Goal: Find specific page/section: Find specific page/section

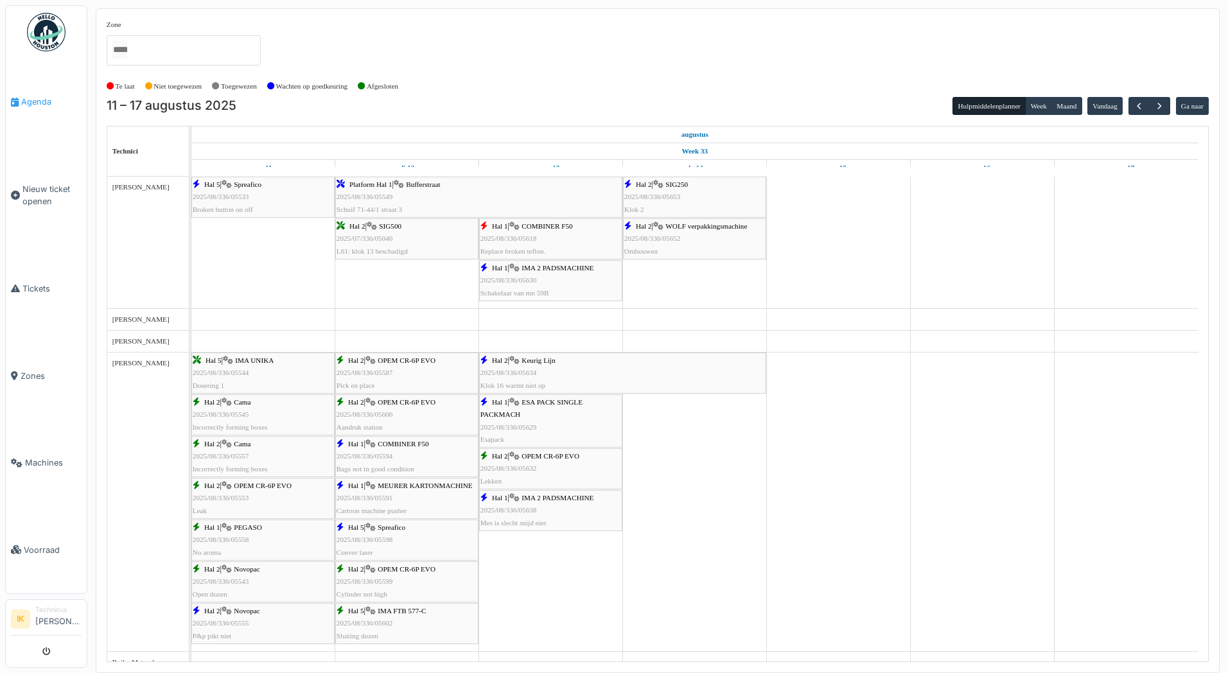
click at [40, 101] on span "Agenda" at bounding box center [51, 102] width 60 height 12
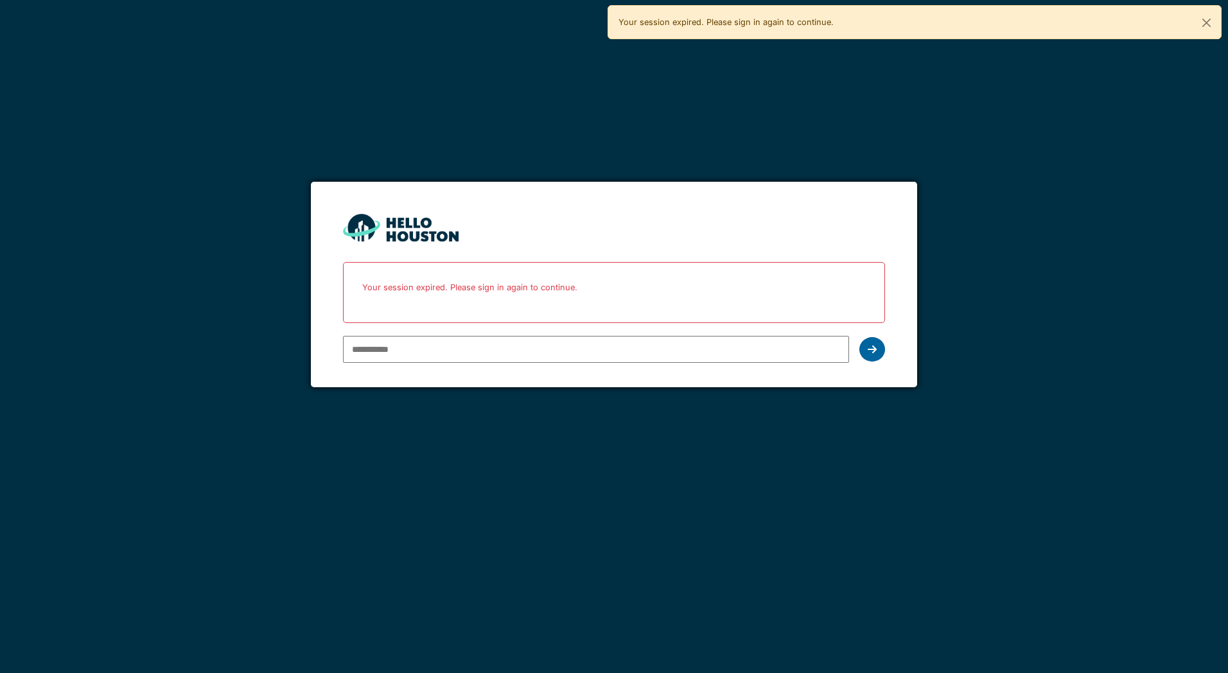
type input "**********"
click at [875, 347] on icon at bounding box center [872, 349] width 9 height 10
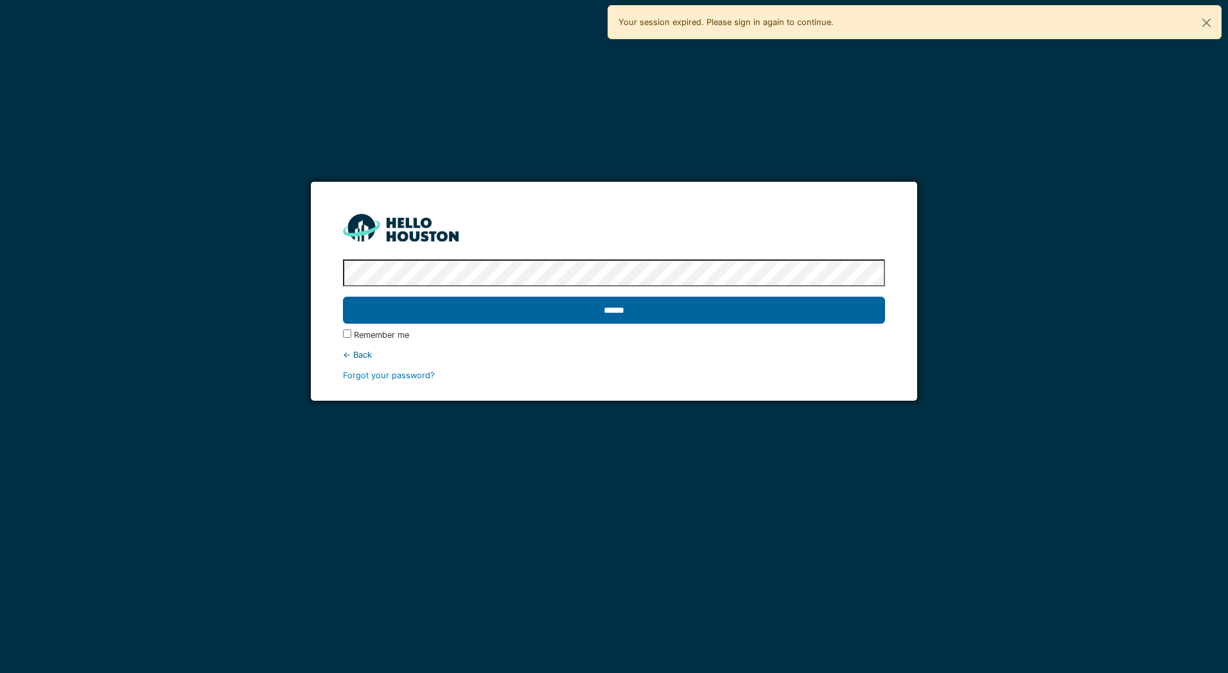
click at [423, 310] on input "******" at bounding box center [613, 310] width 541 height 27
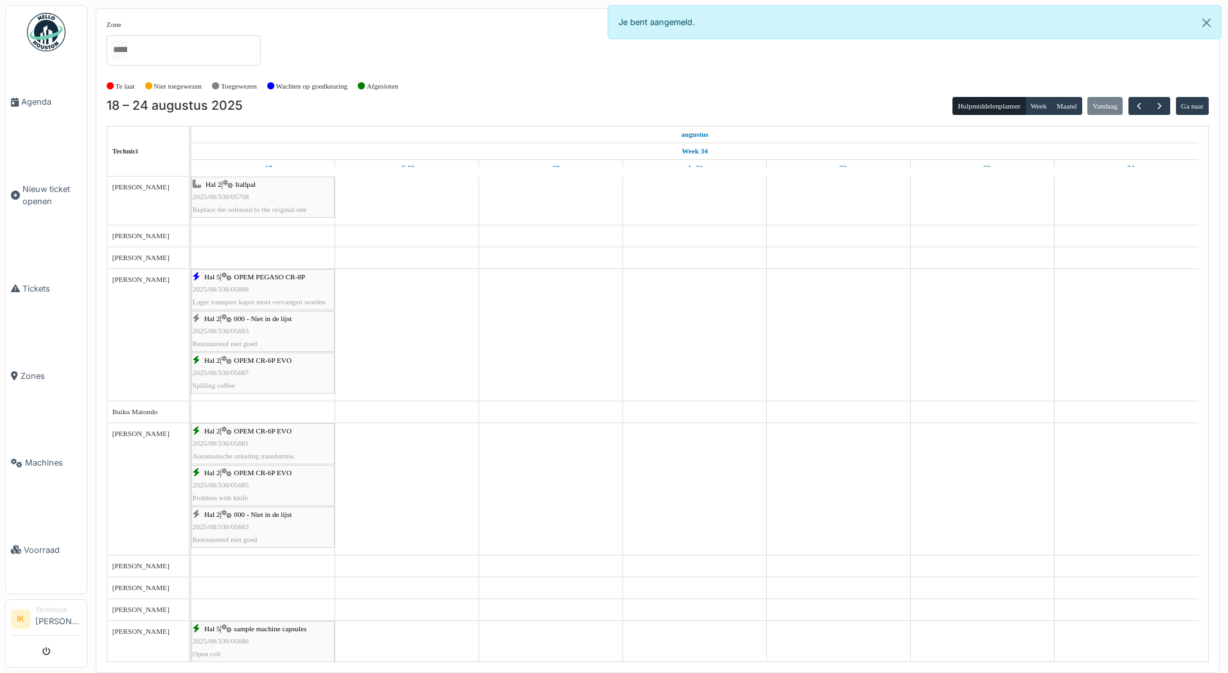
click at [265, 282] on div "Hal 5 | OPEM PEGASO CR-8P 2025/08/336/05688 Lager transport kapot moet vervange…" at bounding box center [263, 289] width 141 height 37
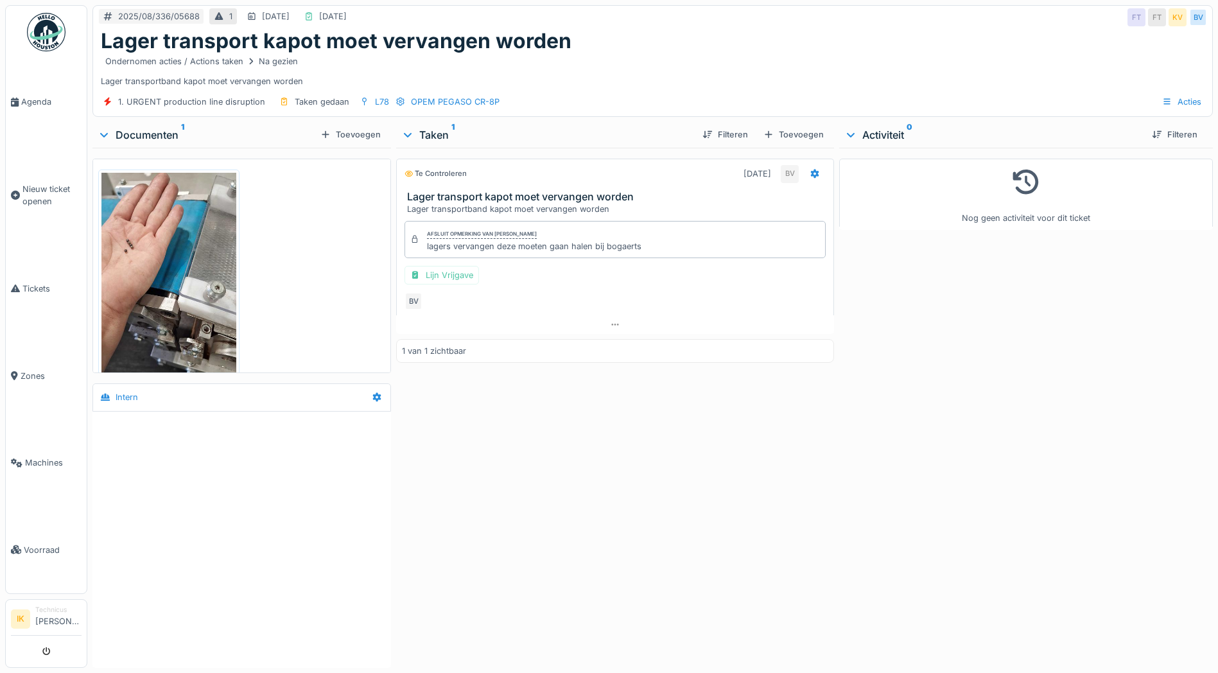
click at [167, 269] on img at bounding box center [168, 292] width 135 height 239
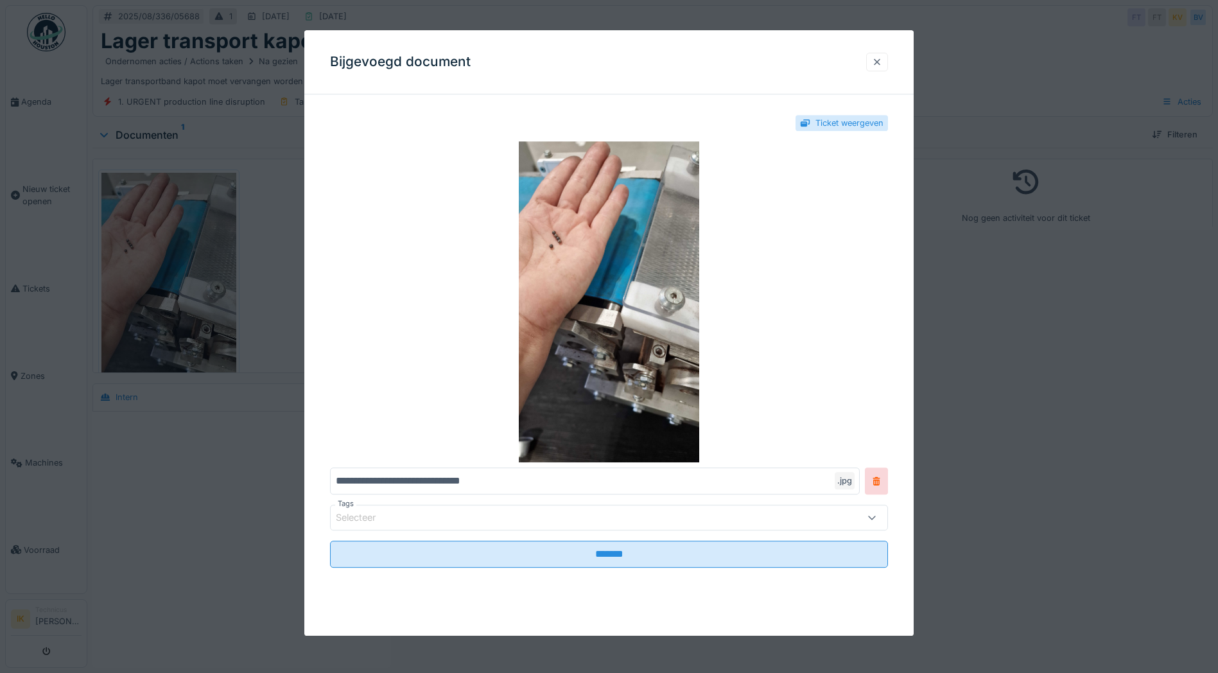
click at [881, 60] on div at bounding box center [877, 62] width 10 height 12
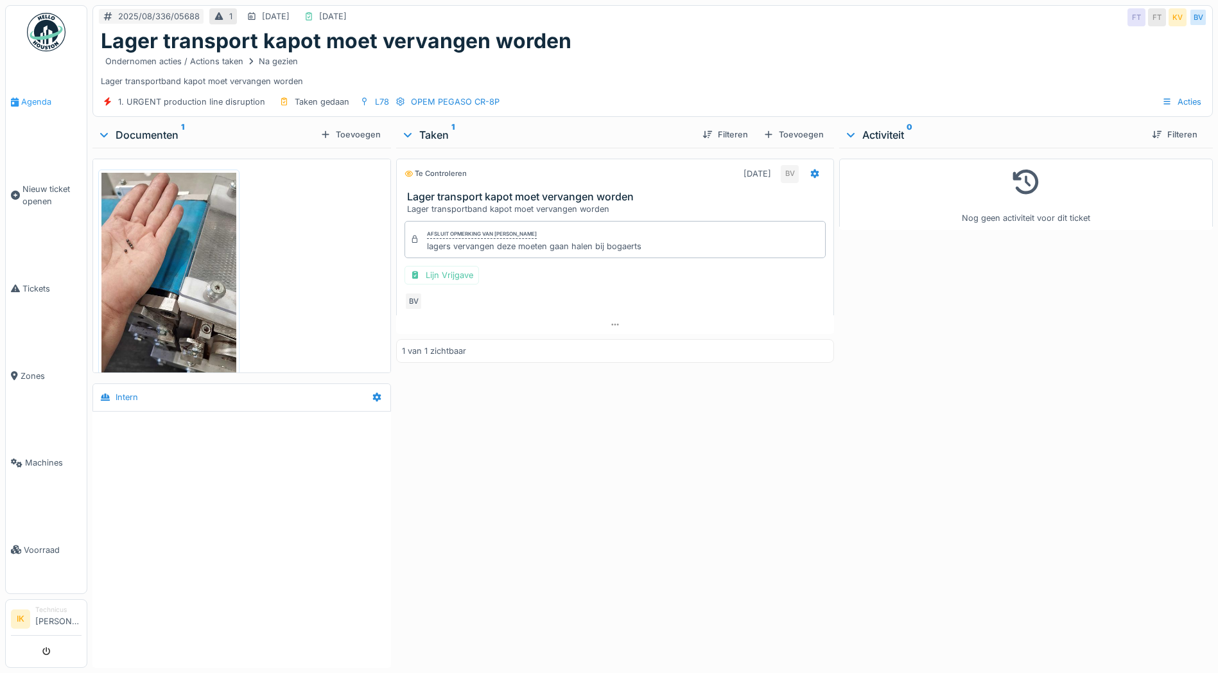
click at [29, 105] on span "Agenda" at bounding box center [51, 102] width 60 height 12
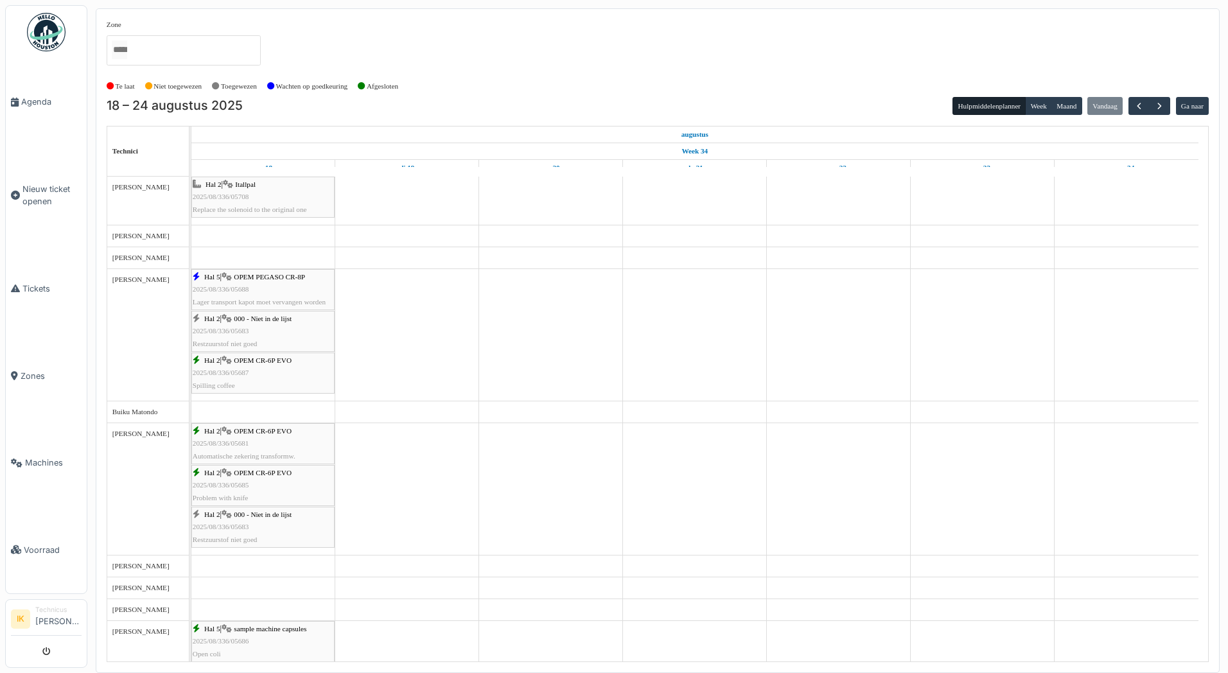
click at [294, 377] on div "Hal 2 | OPEM CR-6P EVO 2025/08/336/05687 Spilling coffee" at bounding box center [263, 373] width 141 height 37
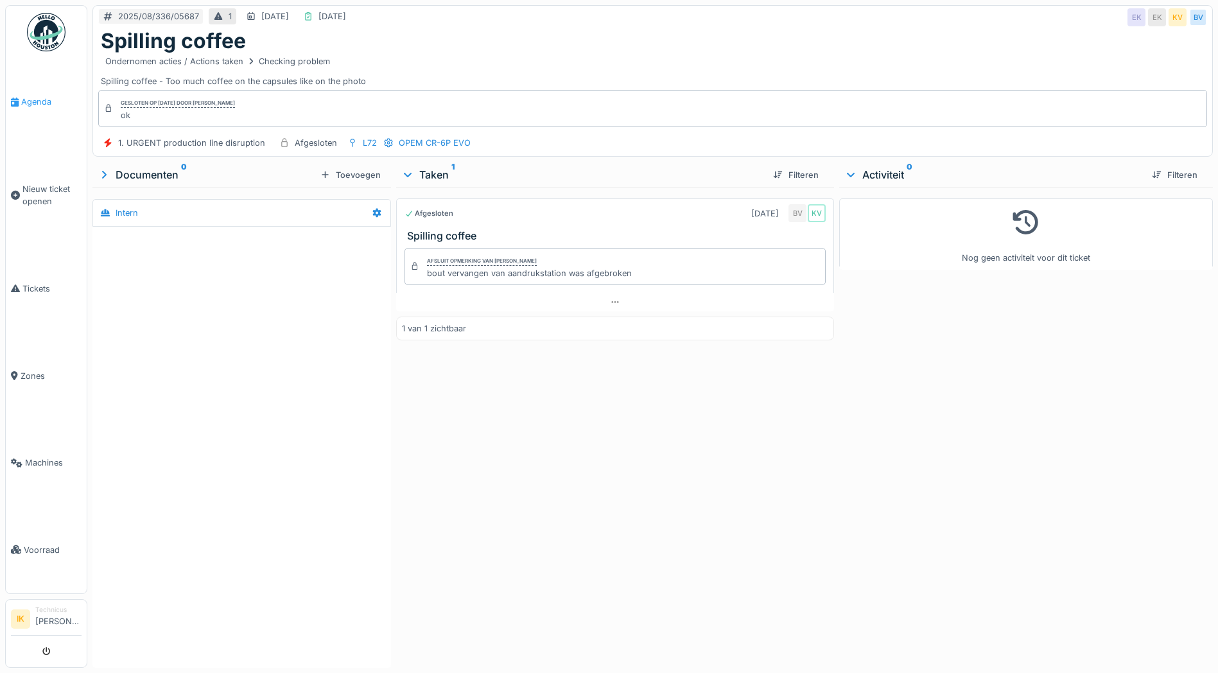
click at [39, 100] on span "Agenda" at bounding box center [51, 102] width 60 height 12
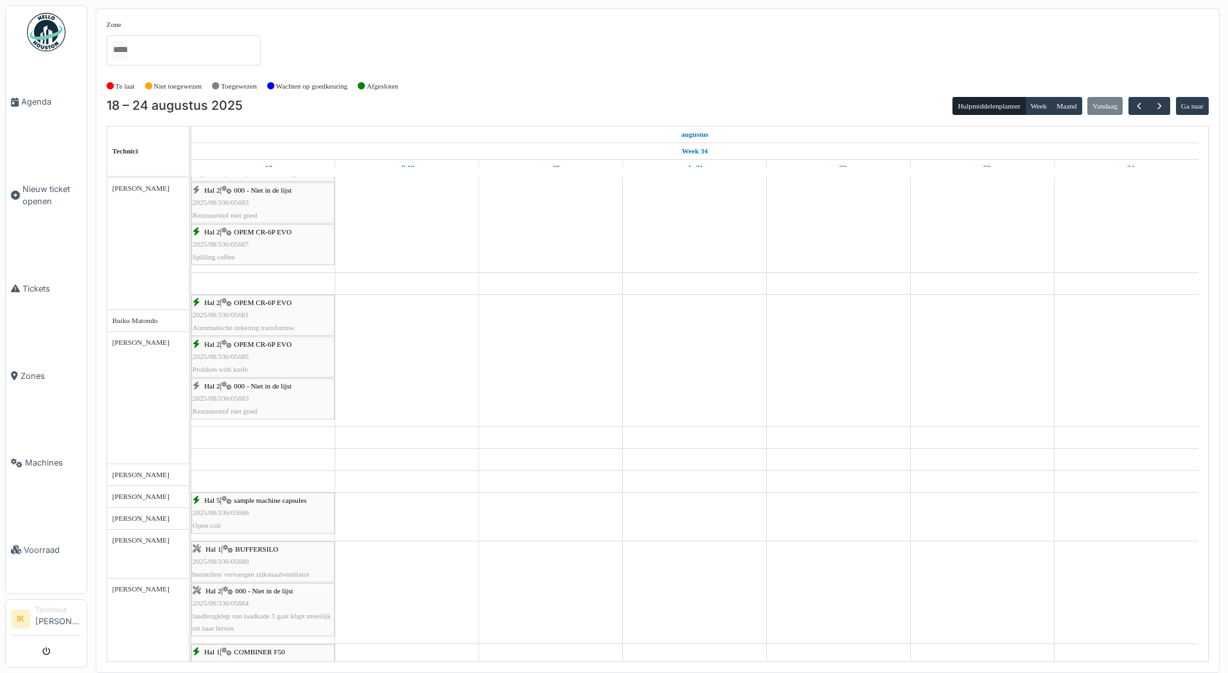
scroll to position [128, 0]
click at [281, 316] on div "Hal 2 | OPEM CR-6P EVO 2025/08/336/05681 Automatische zekering transformw." at bounding box center [263, 315] width 141 height 37
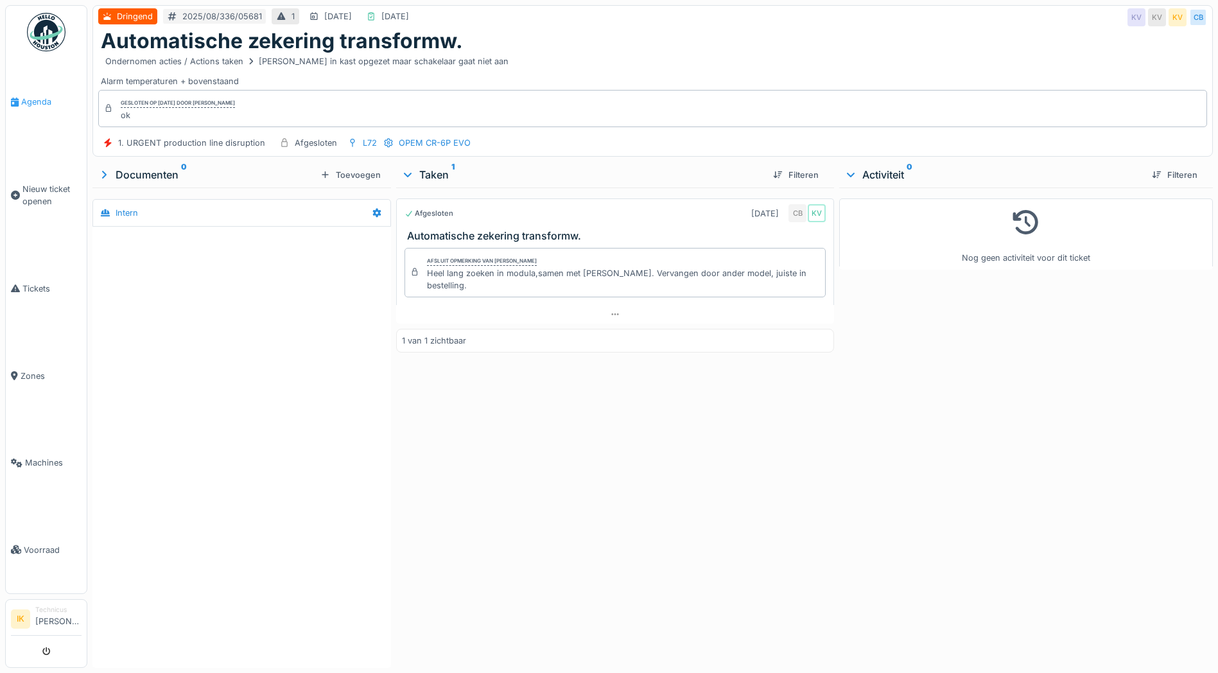
click at [29, 102] on span "Agenda" at bounding box center [51, 102] width 60 height 12
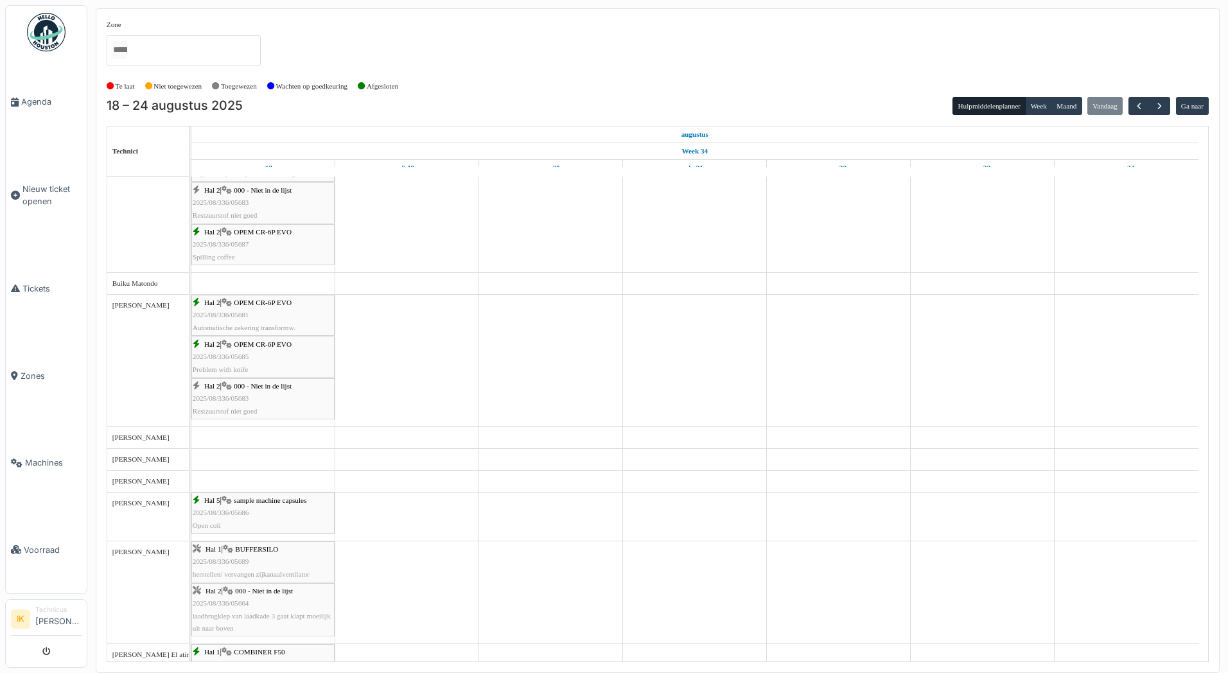
scroll to position [193, 0]
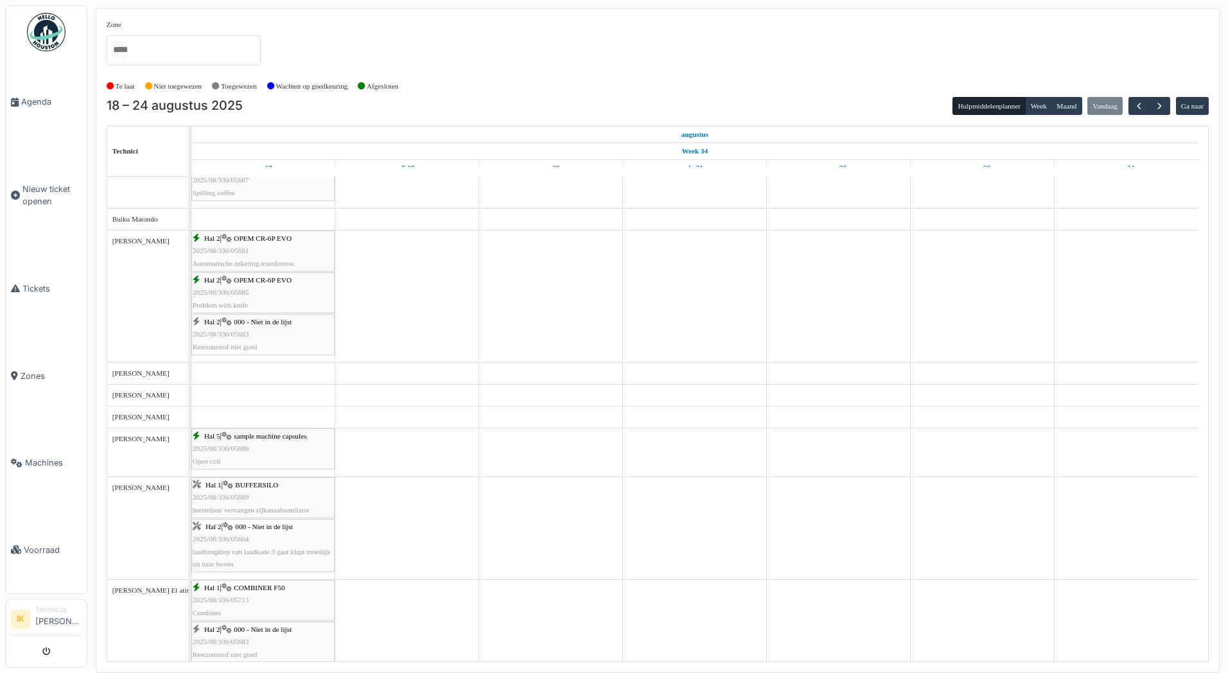
click at [203, 289] on span "2025/08/336/05685" at bounding box center [221, 292] width 57 height 8
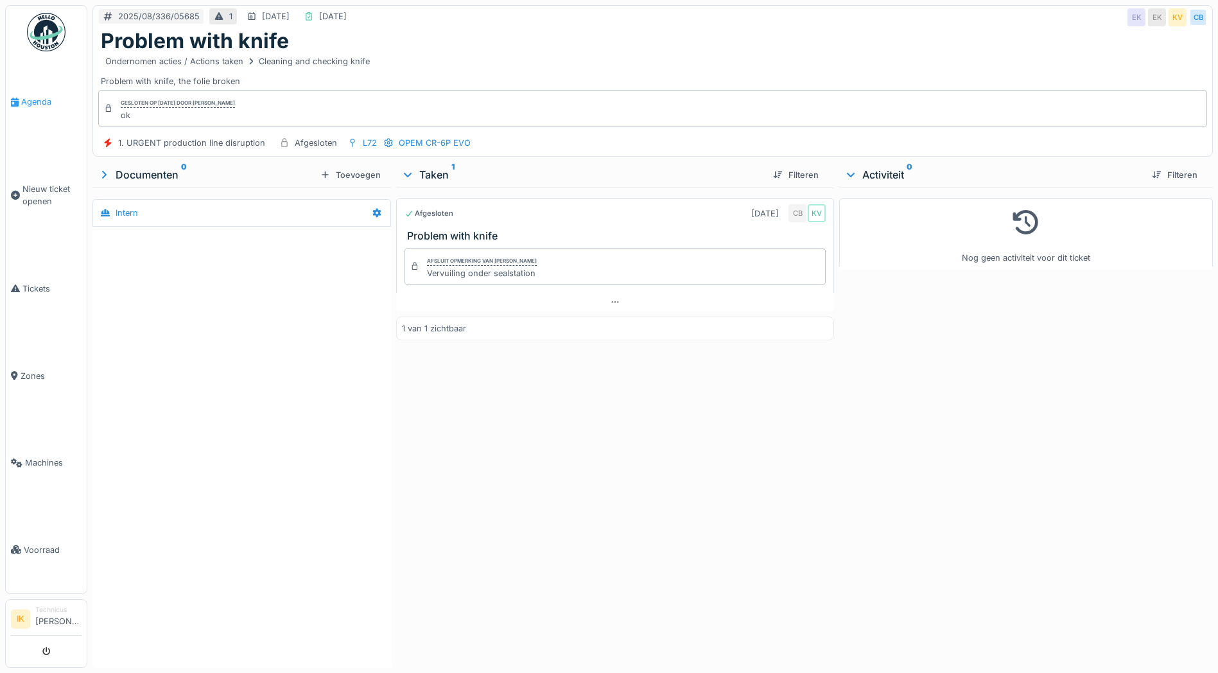
click at [35, 110] on link "Agenda" at bounding box center [46, 101] width 81 height 87
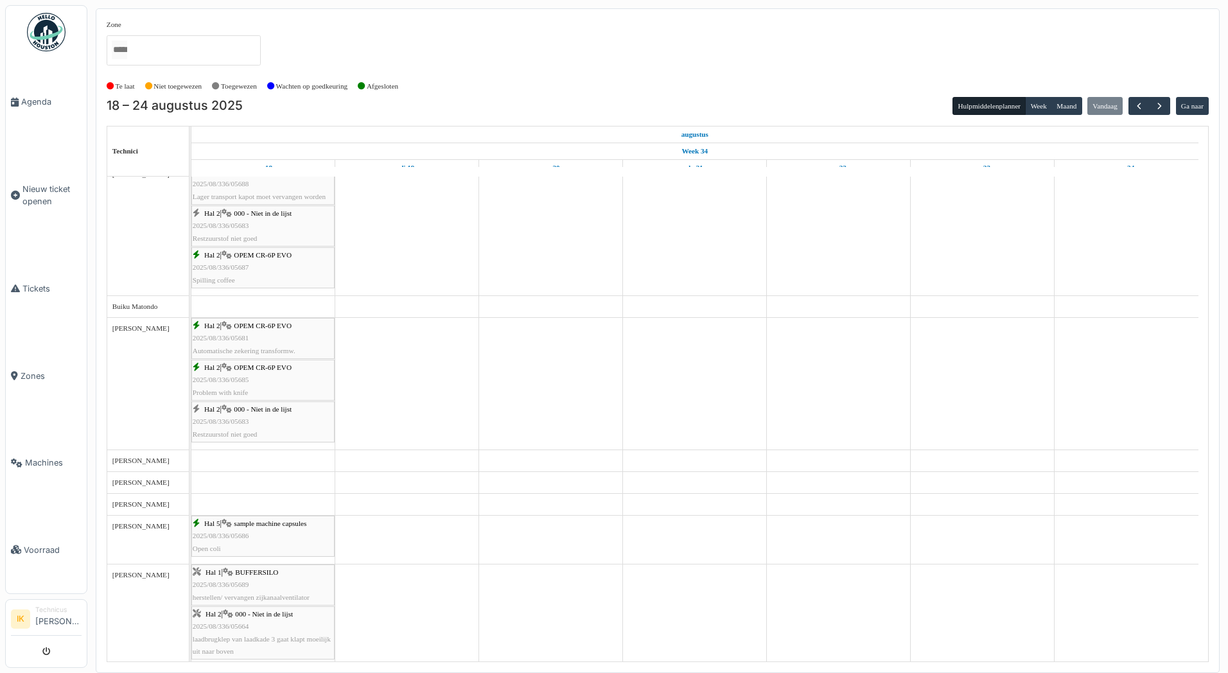
scroll to position [128, 0]
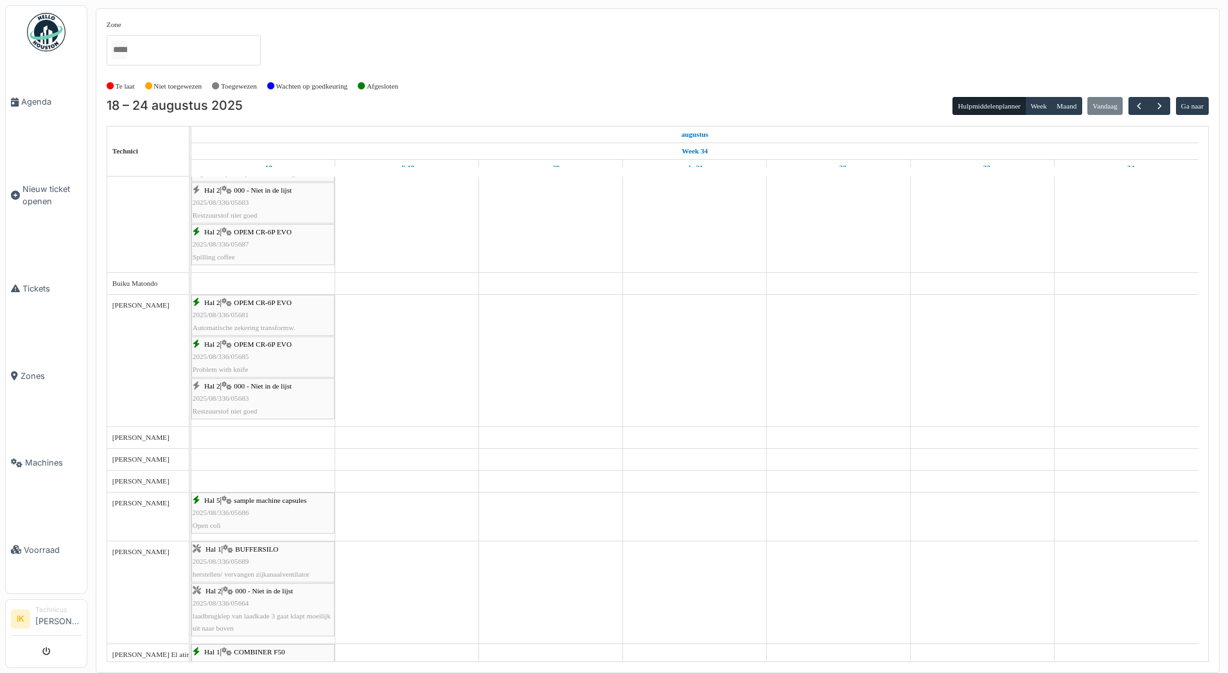
click at [238, 401] on span "2025/08/336/05683" at bounding box center [221, 398] width 57 height 8
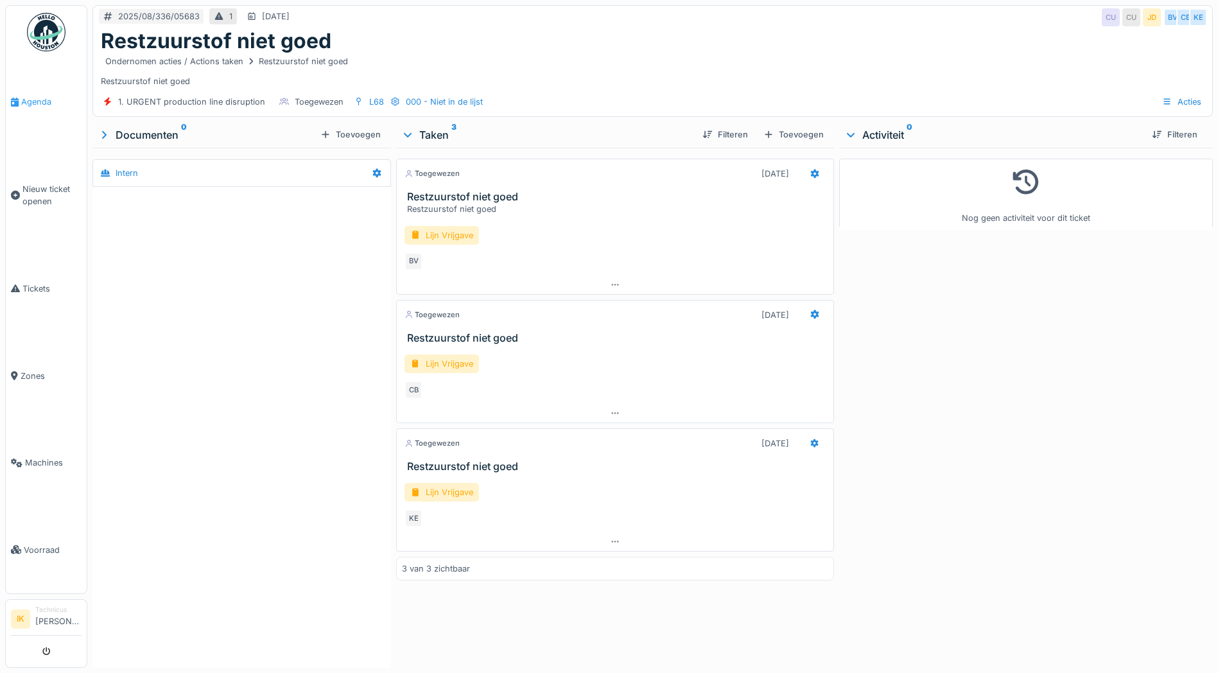
click at [33, 99] on span "Agenda" at bounding box center [51, 102] width 60 height 12
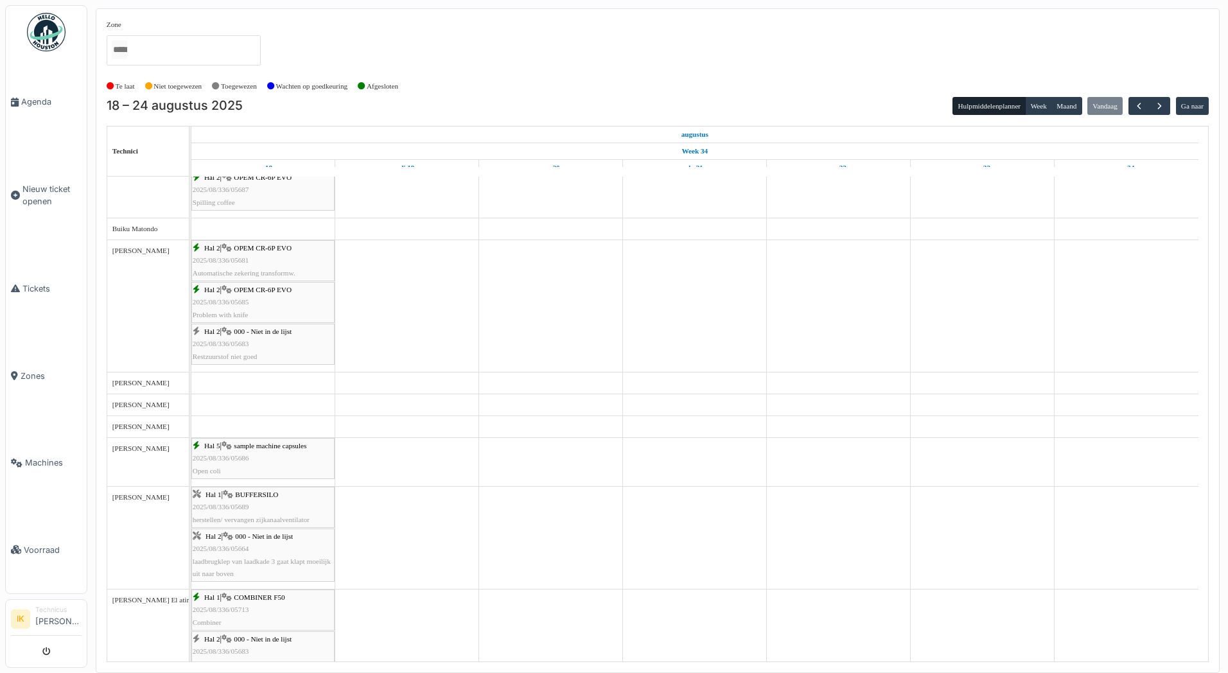
scroll to position [257, 0]
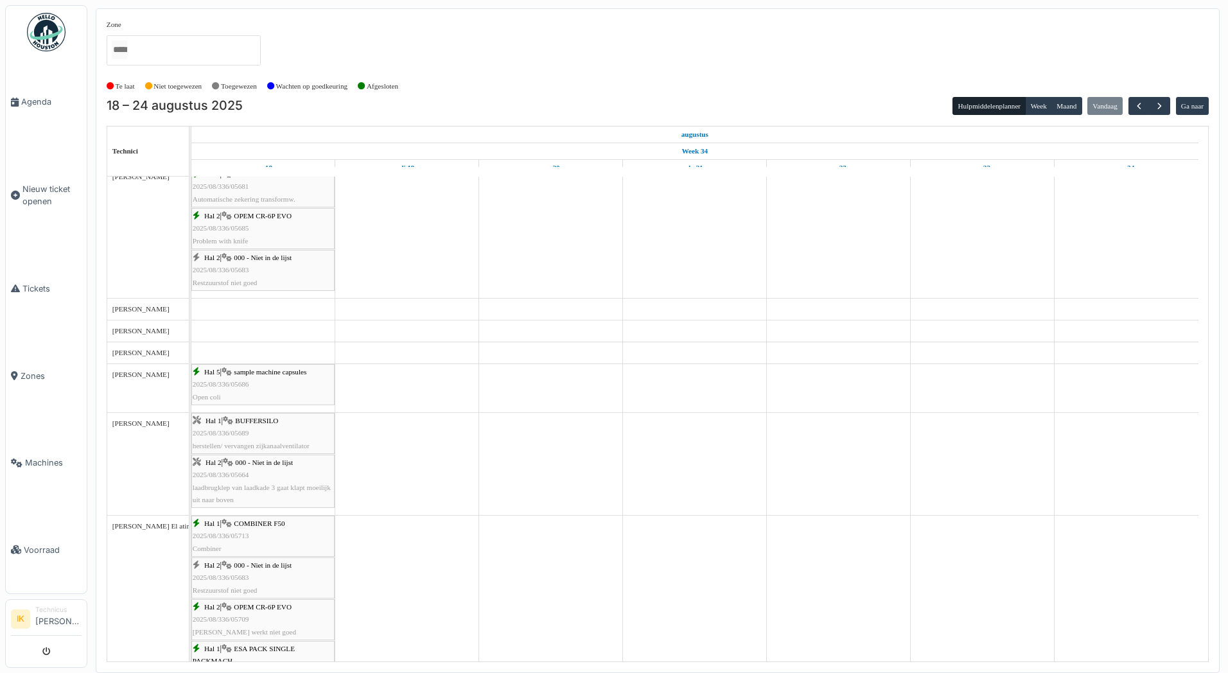
click at [249, 383] on div "Hal 5 | sample machine capsules 2025/08/336/05686 Open coli" at bounding box center [263, 384] width 141 height 37
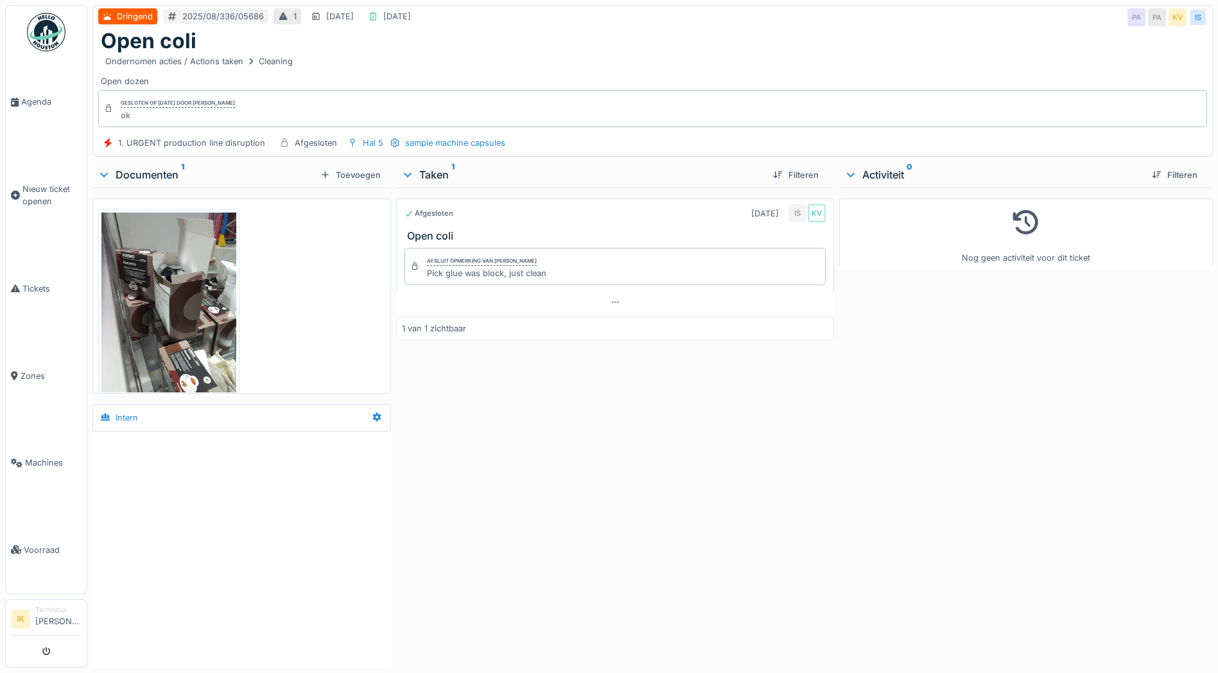
click at [197, 321] on img at bounding box center [168, 302] width 135 height 179
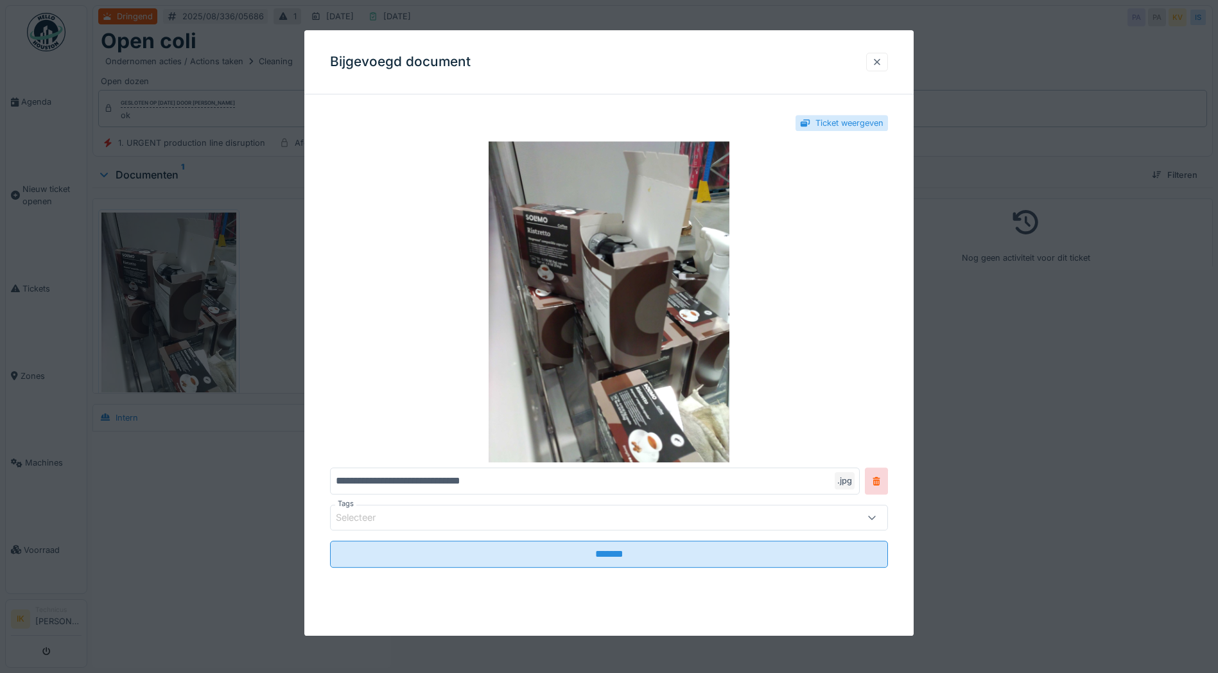
click at [882, 58] on div at bounding box center [877, 62] width 10 height 12
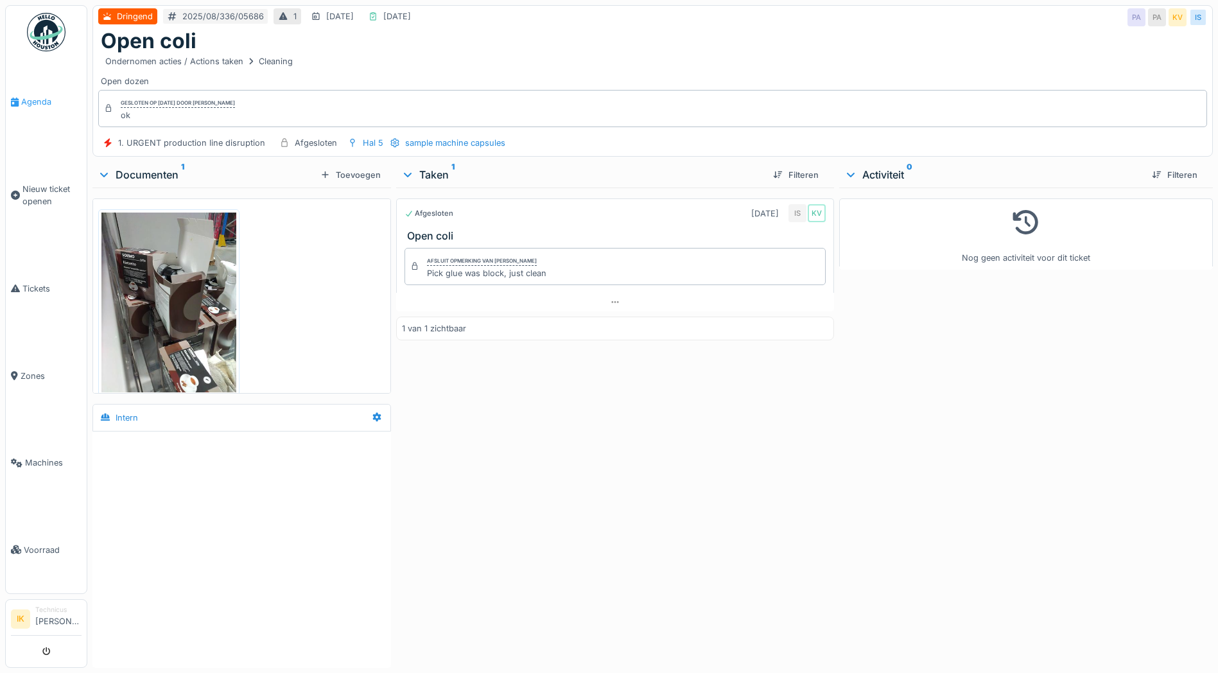
click at [40, 98] on span "Agenda" at bounding box center [51, 102] width 60 height 12
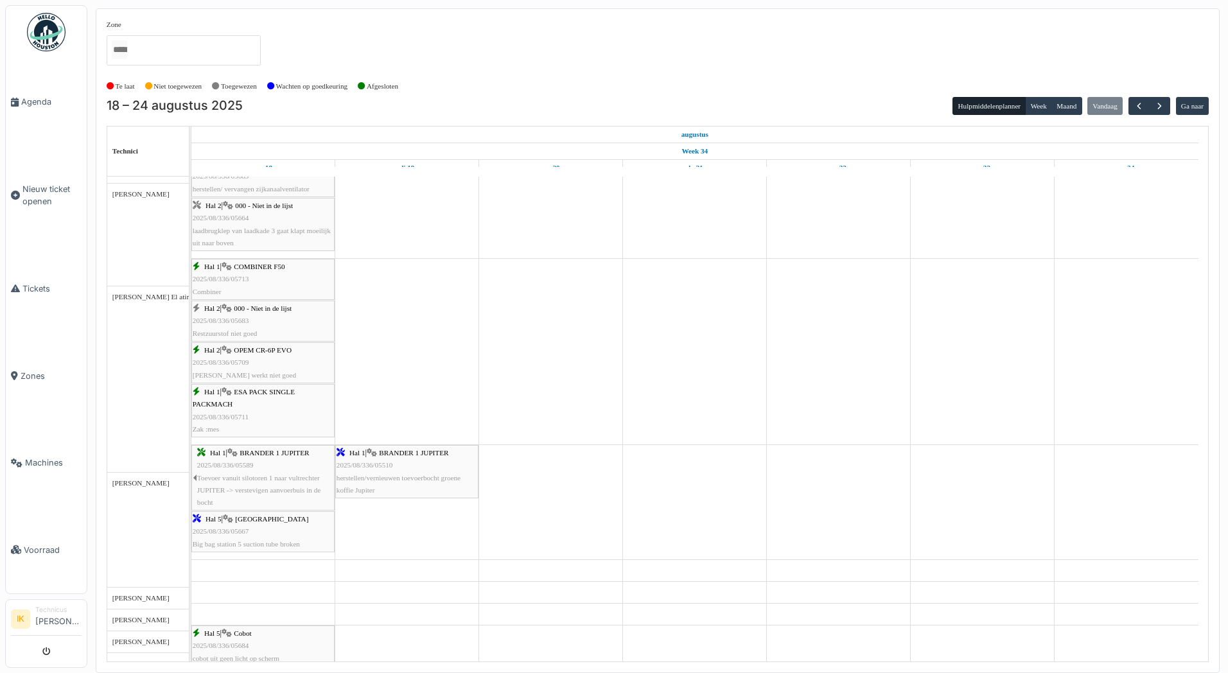
scroll to position [514, 0]
click at [232, 364] on span "2025/08/336/05709" at bounding box center [221, 362] width 57 height 8
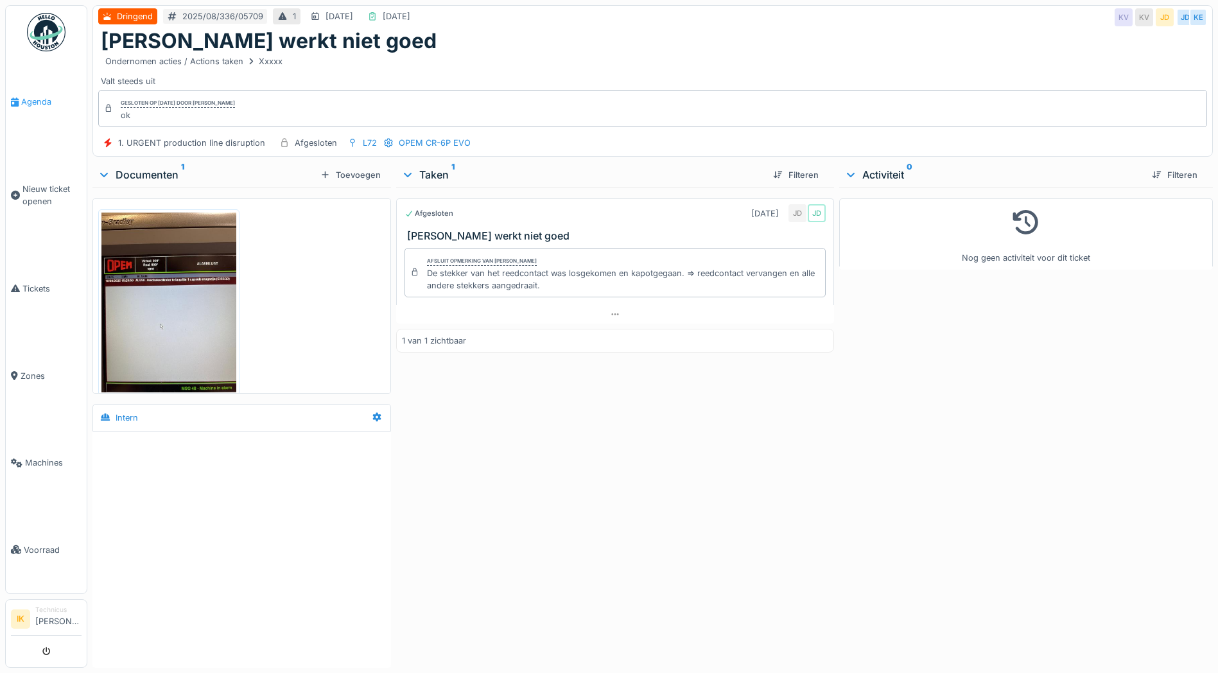
click at [35, 103] on span "Agenda" at bounding box center [51, 102] width 60 height 12
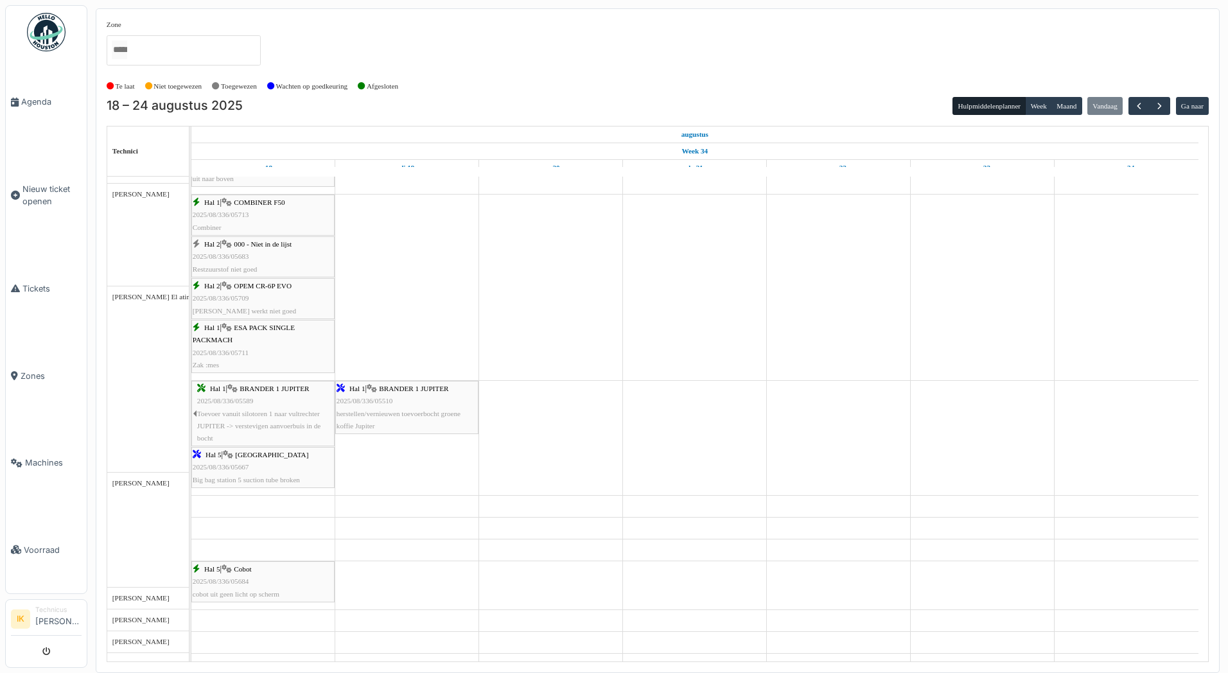
scroll to position [578, 0]
click at [292, 254] on div "Hal 2 | 000 - Niet in de lijst 2025/08/336/05683 Restzuurstof niet goed" at bounding box center [263, 256] width 141 height 37
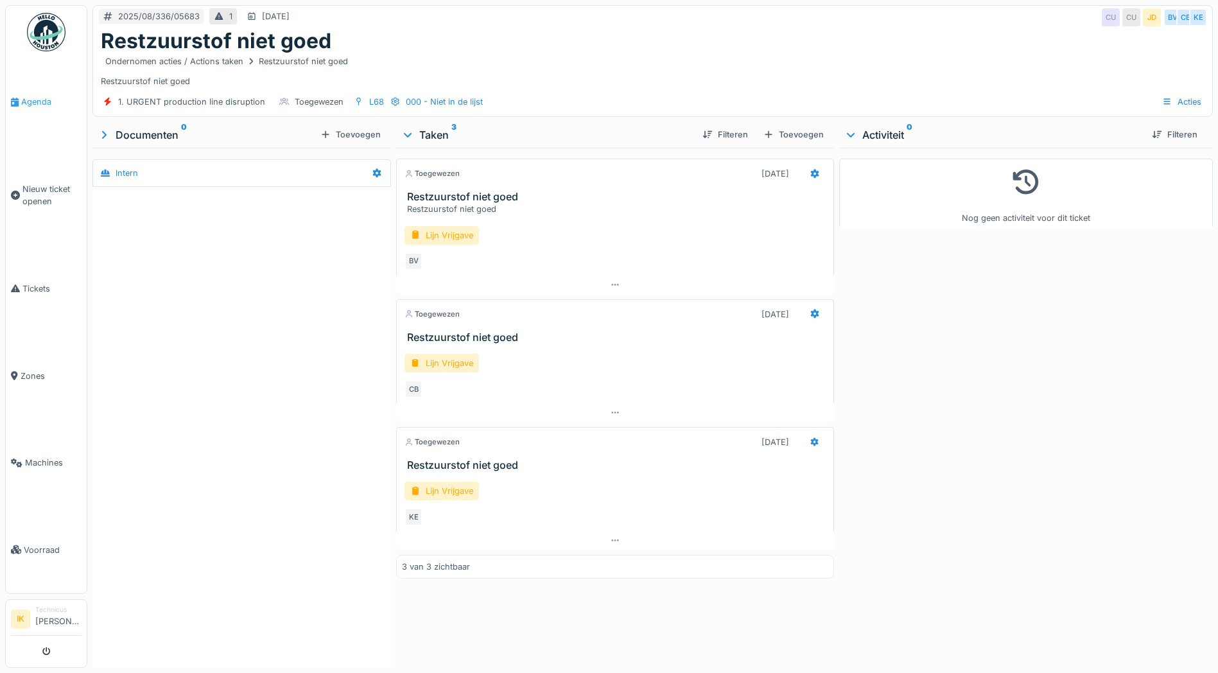
click at [34, 101] on span "Agenda" at bounding box center [51, 102] width 60 height 12
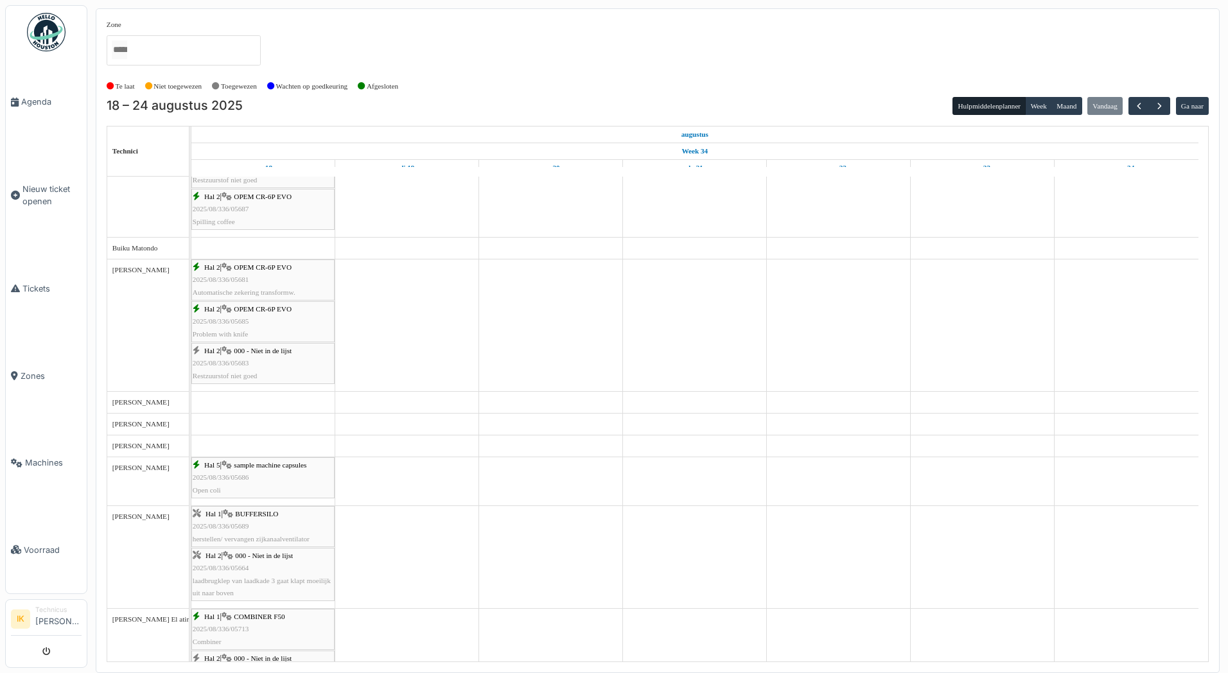
scroll to position [193, 0]
